Goal: Navigation & Orientation: Find specific page/section

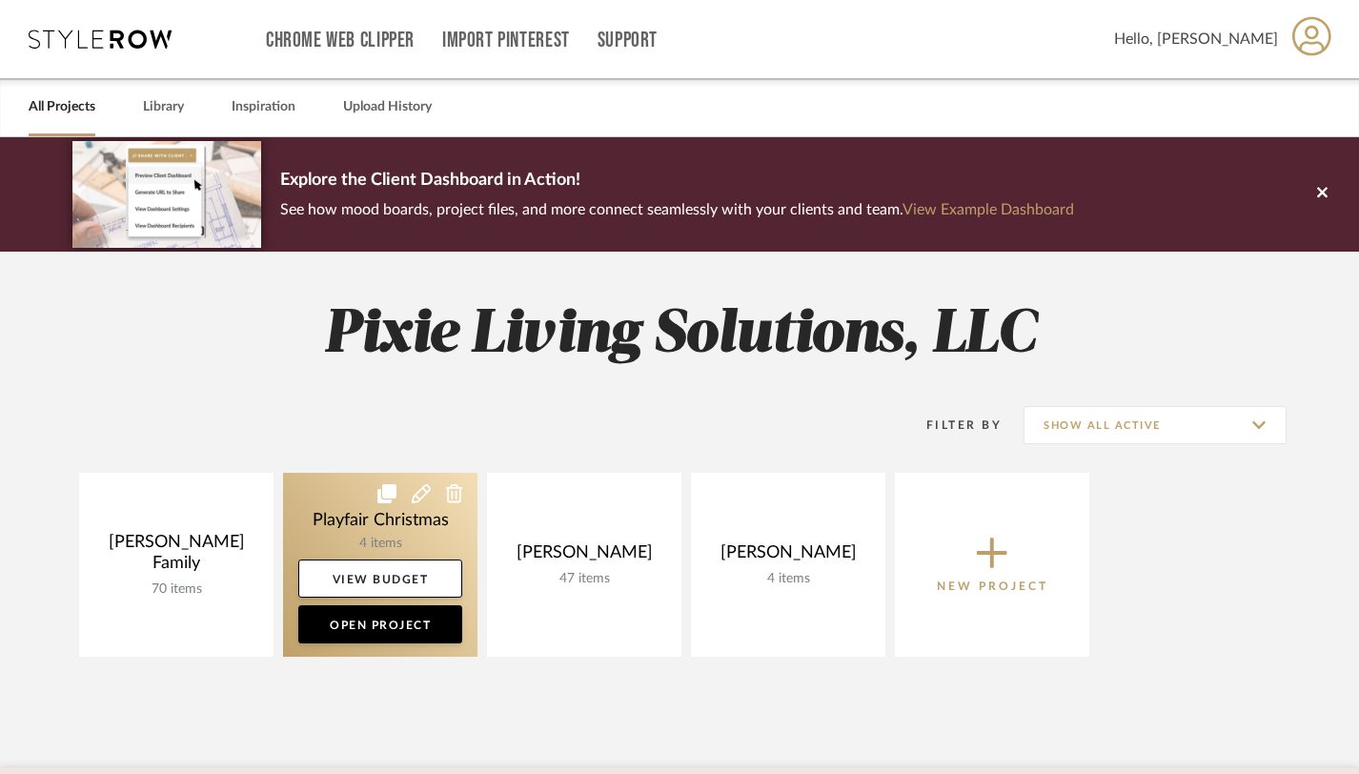
click at [376, 514] on link at bounding box center [380, 565] width 194 height 184
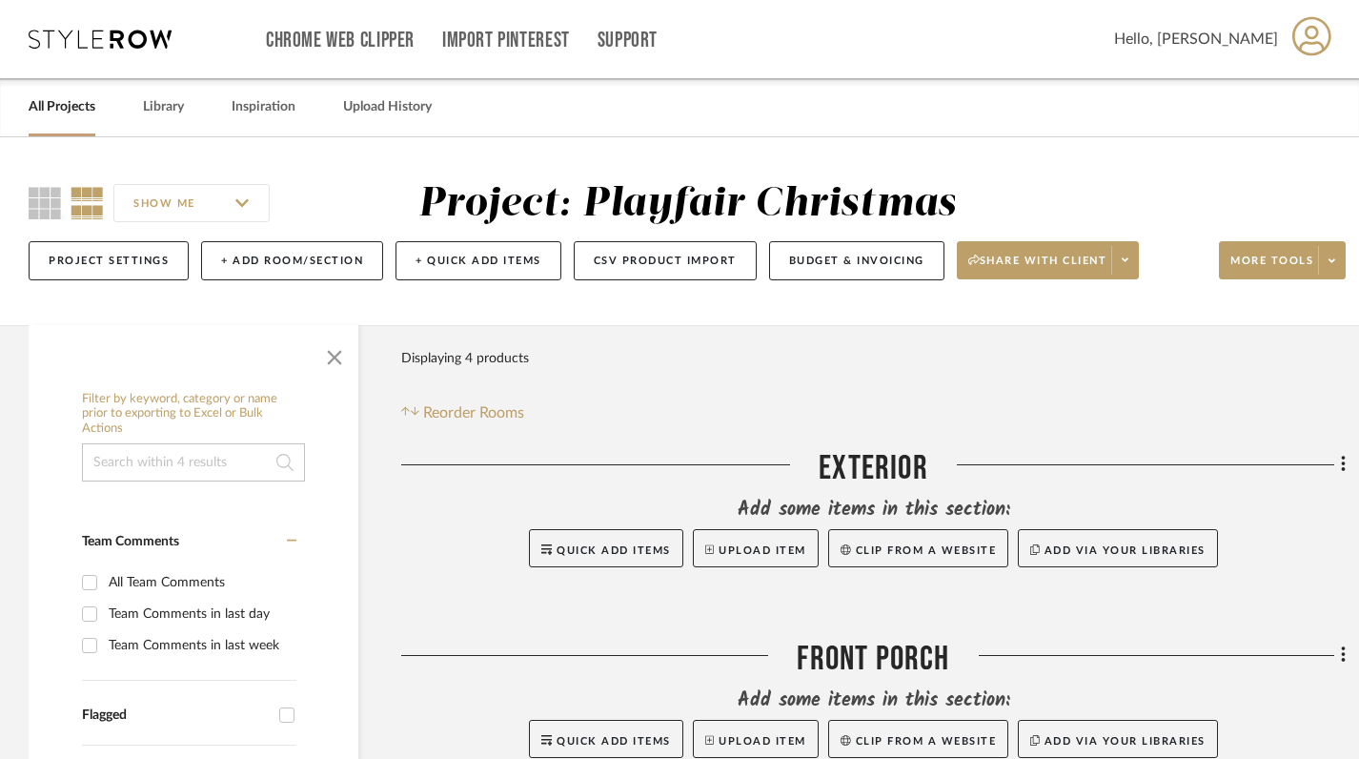
click at [90, 38] on icon at bounding box center [100, 39] width 143 height 19
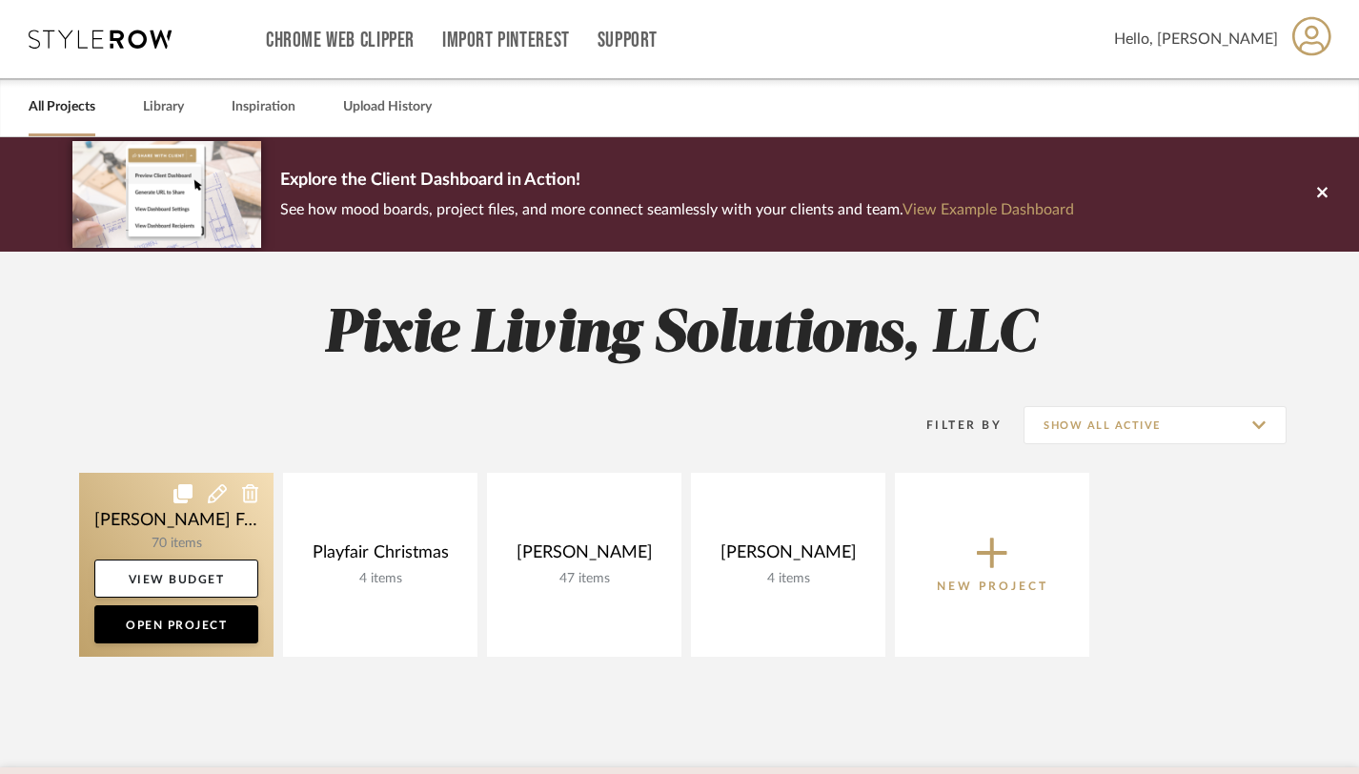
click at [177, 512] on link at bounding box center [176, 565] width 194 height 184
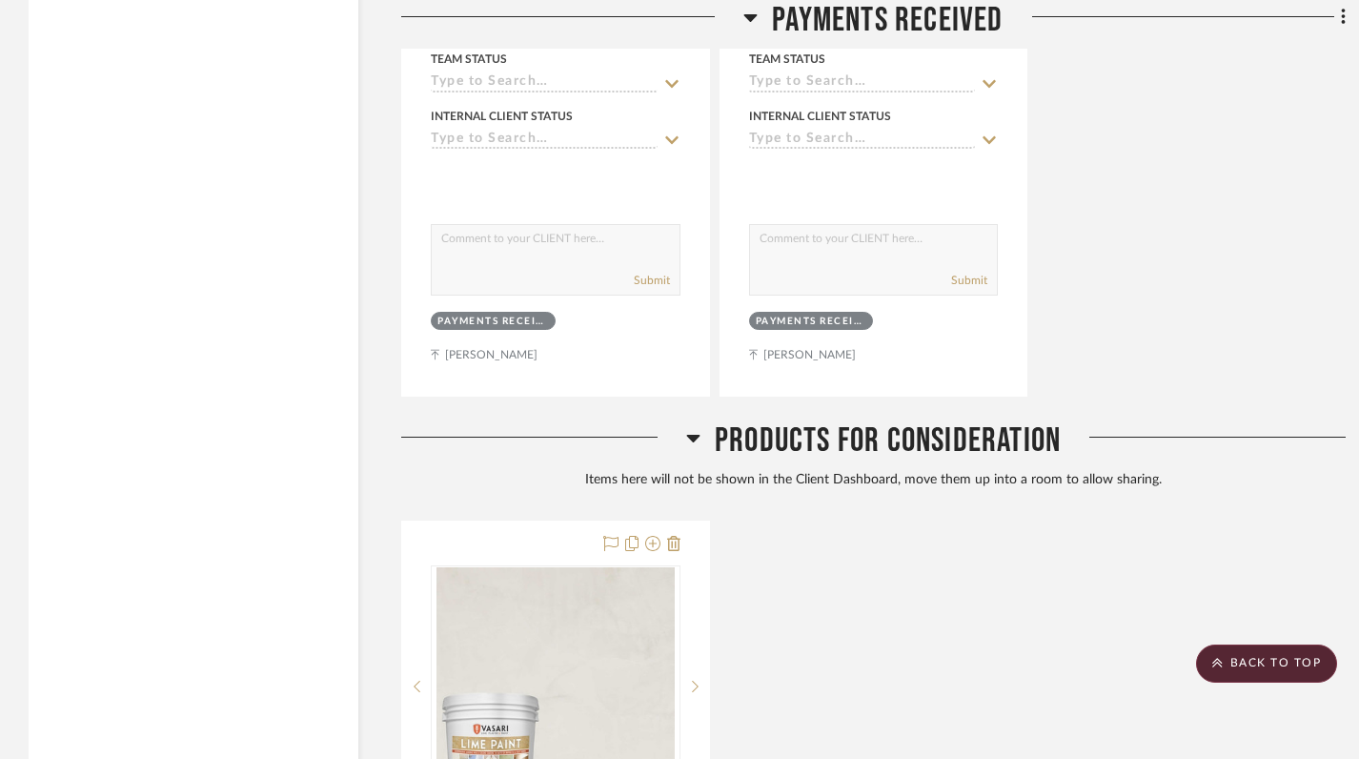
scroll to position [24581, 0]
